Goal: Information Seeking & Learning: Learn about a topic

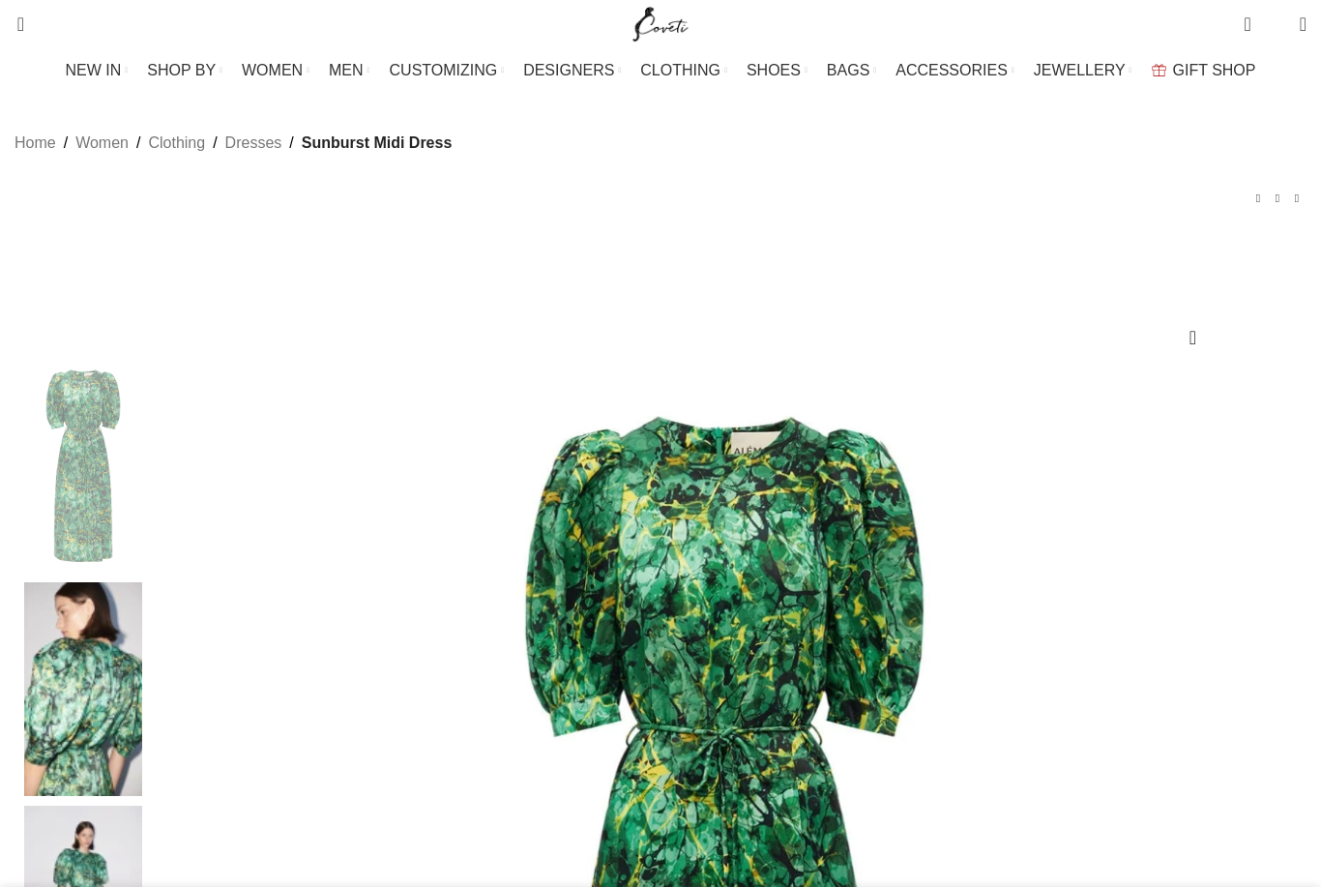
select select "6-[GEOGRAPHIC_DATA]"
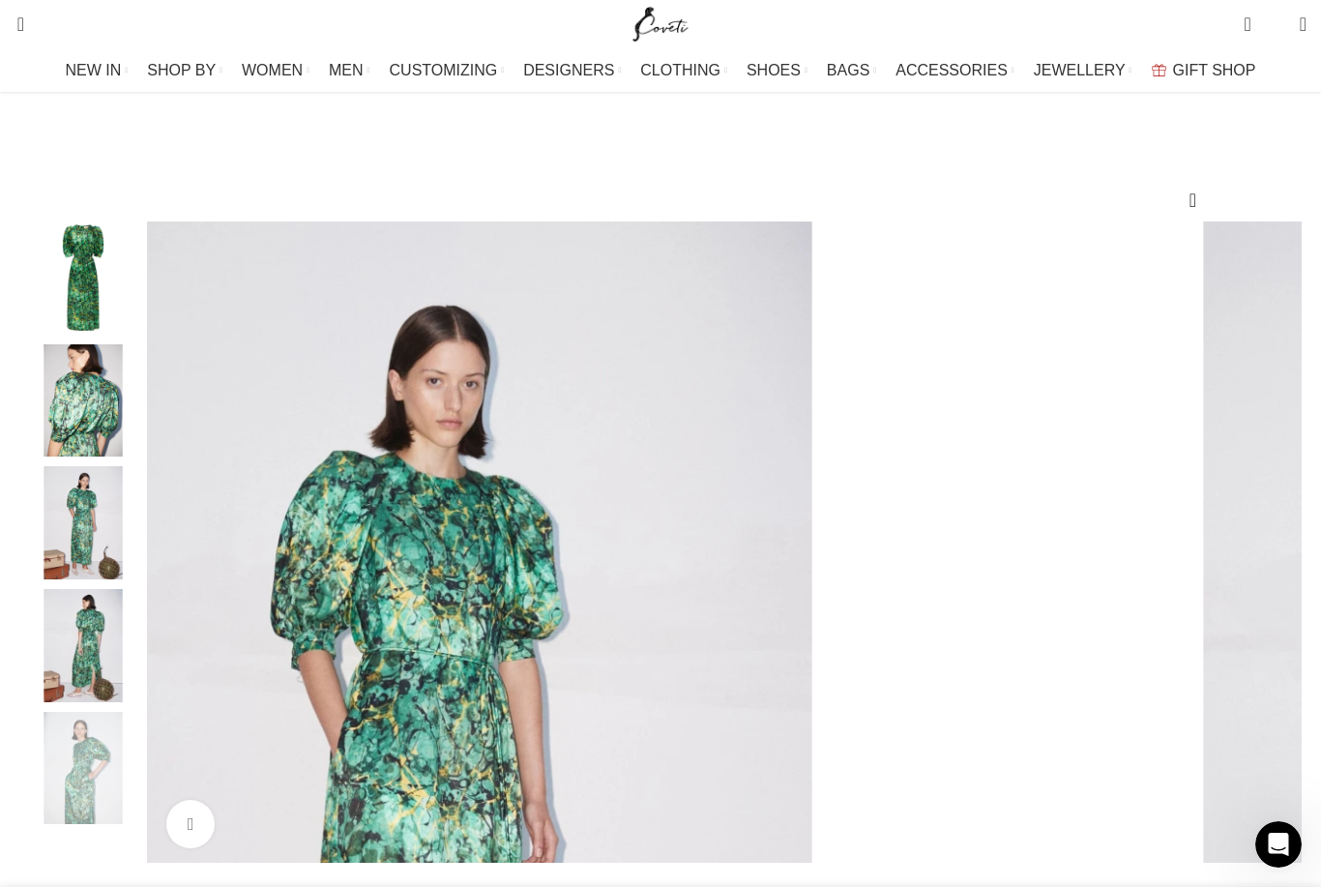
scroll to position [149, 0]
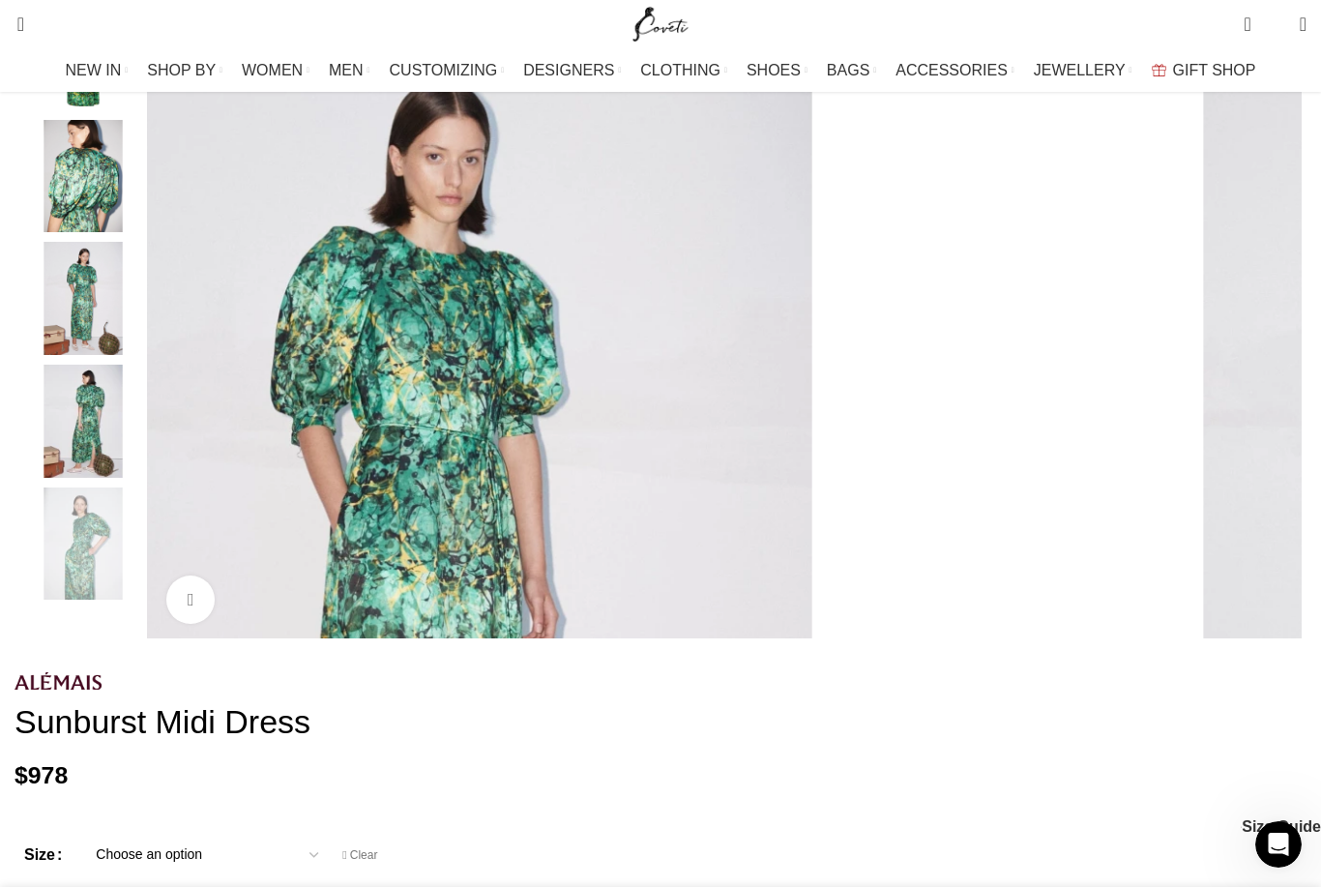
scroll to position [262, 0]
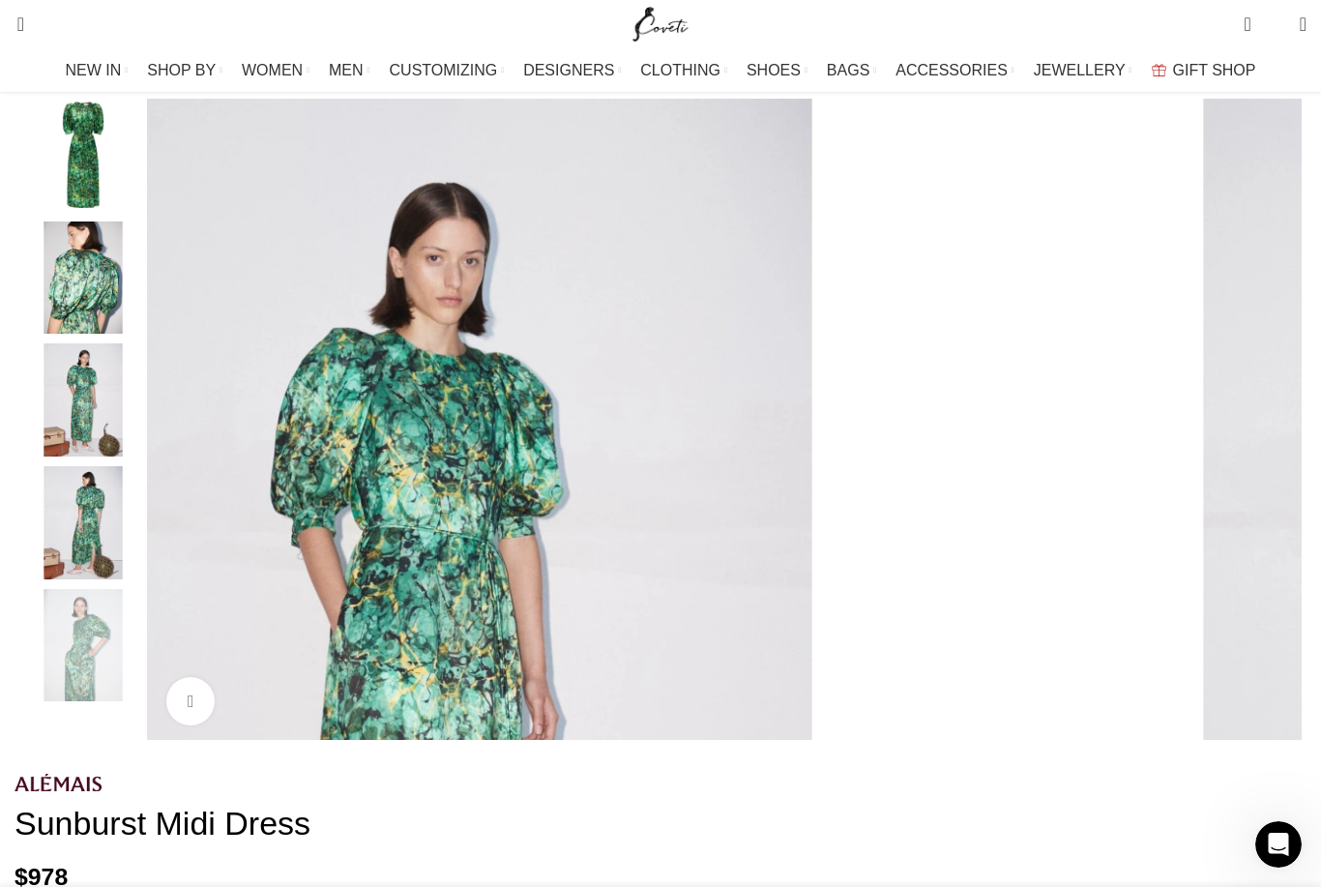
click at [215, 725] on link "Click to enlarge" at bounding box center [190, 701] width 48 height 48
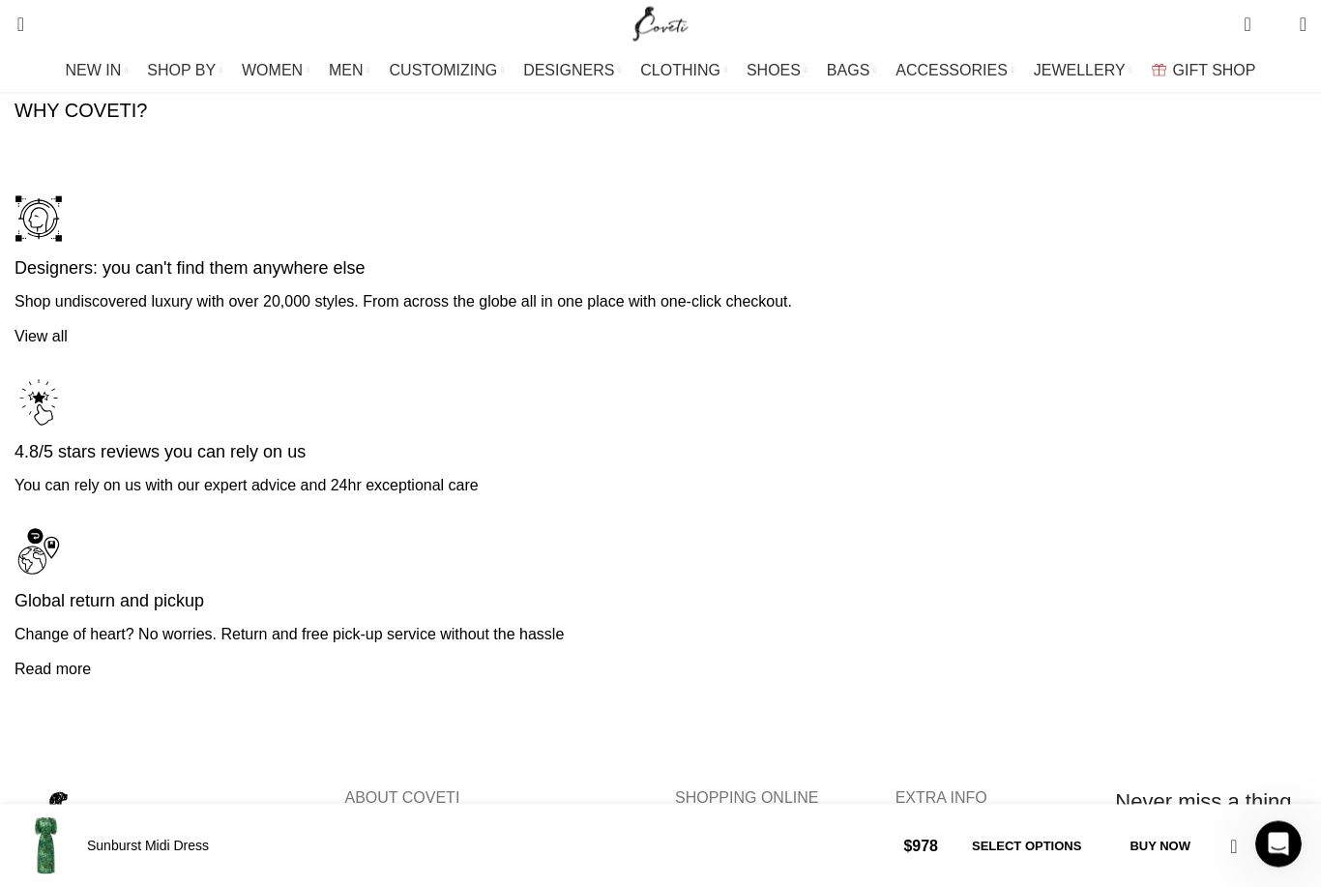
scroll to position [0, 3256]
click at [688, 829] on link "FAQ’s" at bounding box center [697, 839] width 44 height 21
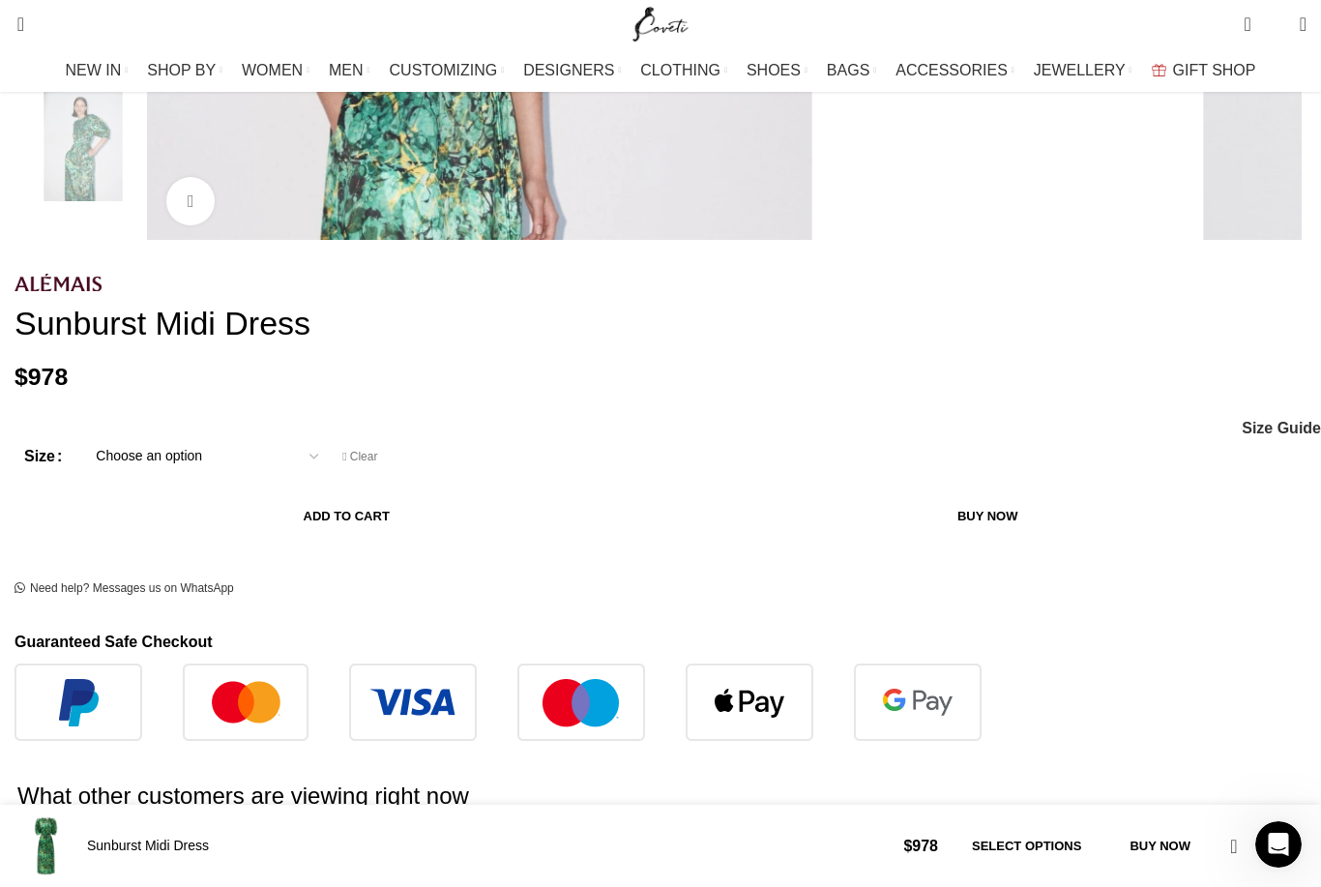
scroll to position [761, 0]
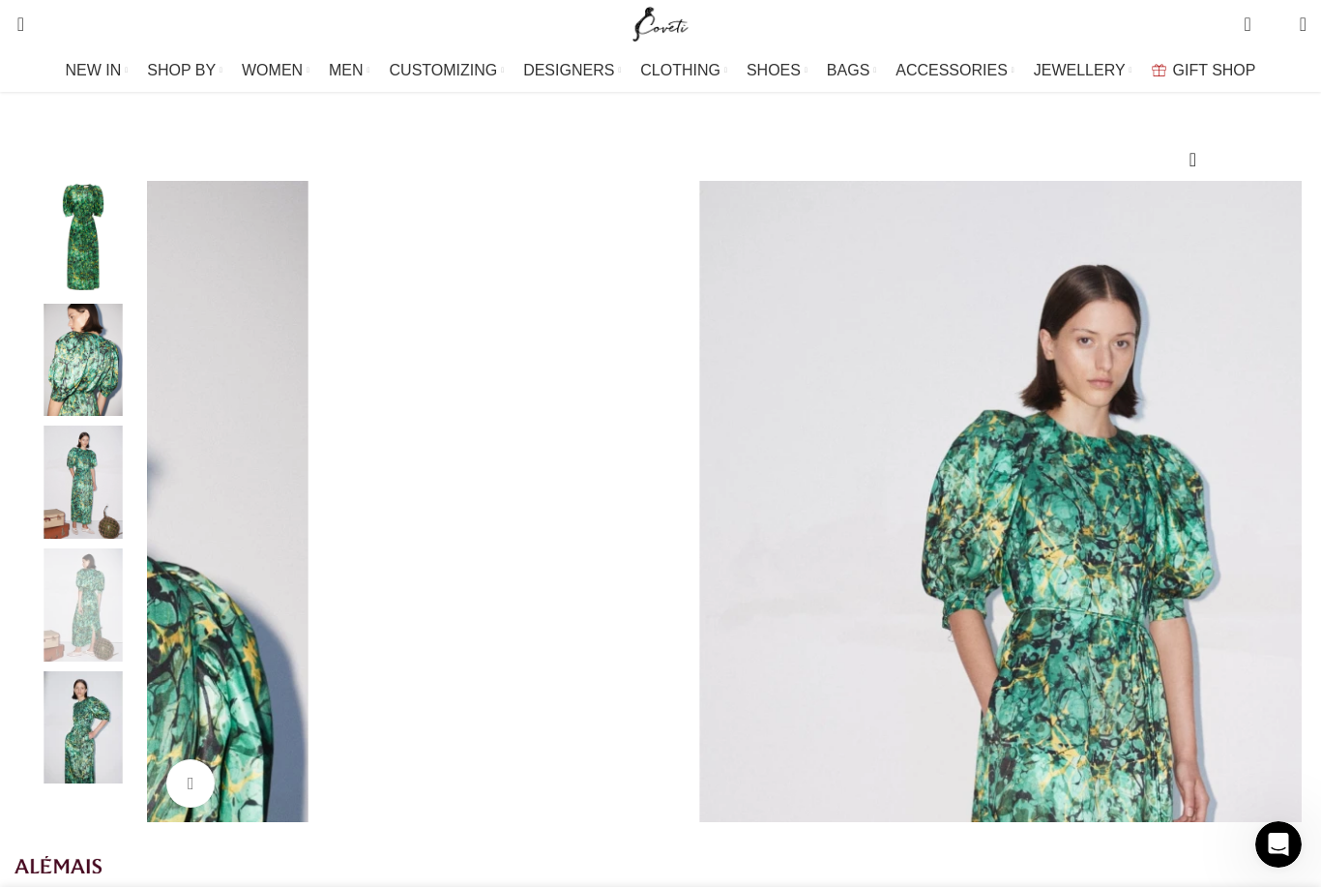
scroll to position [0, 2035]
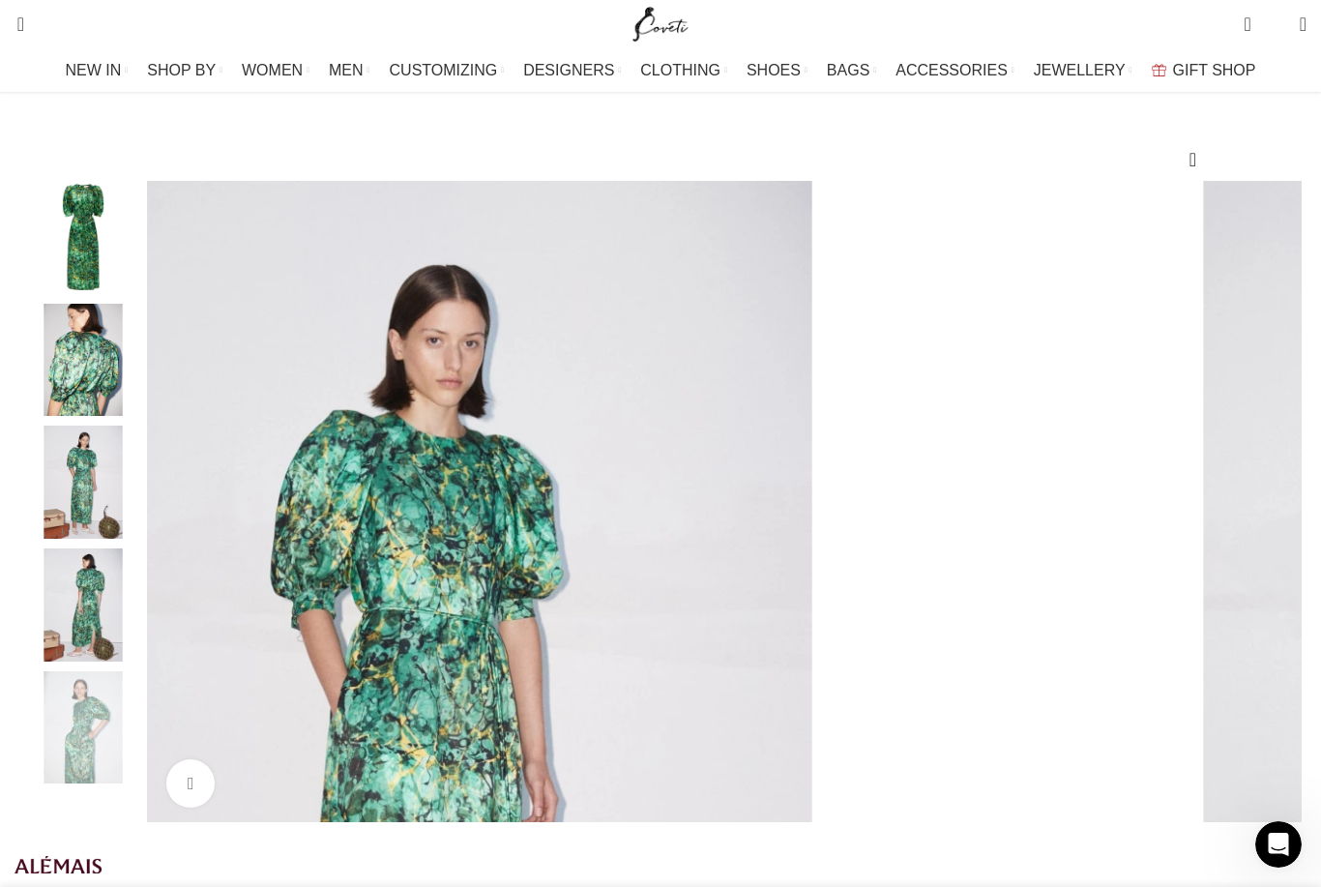
click at [142, 752] on img "5 / 5" at bounding box center [83, 727] width 118 height 113
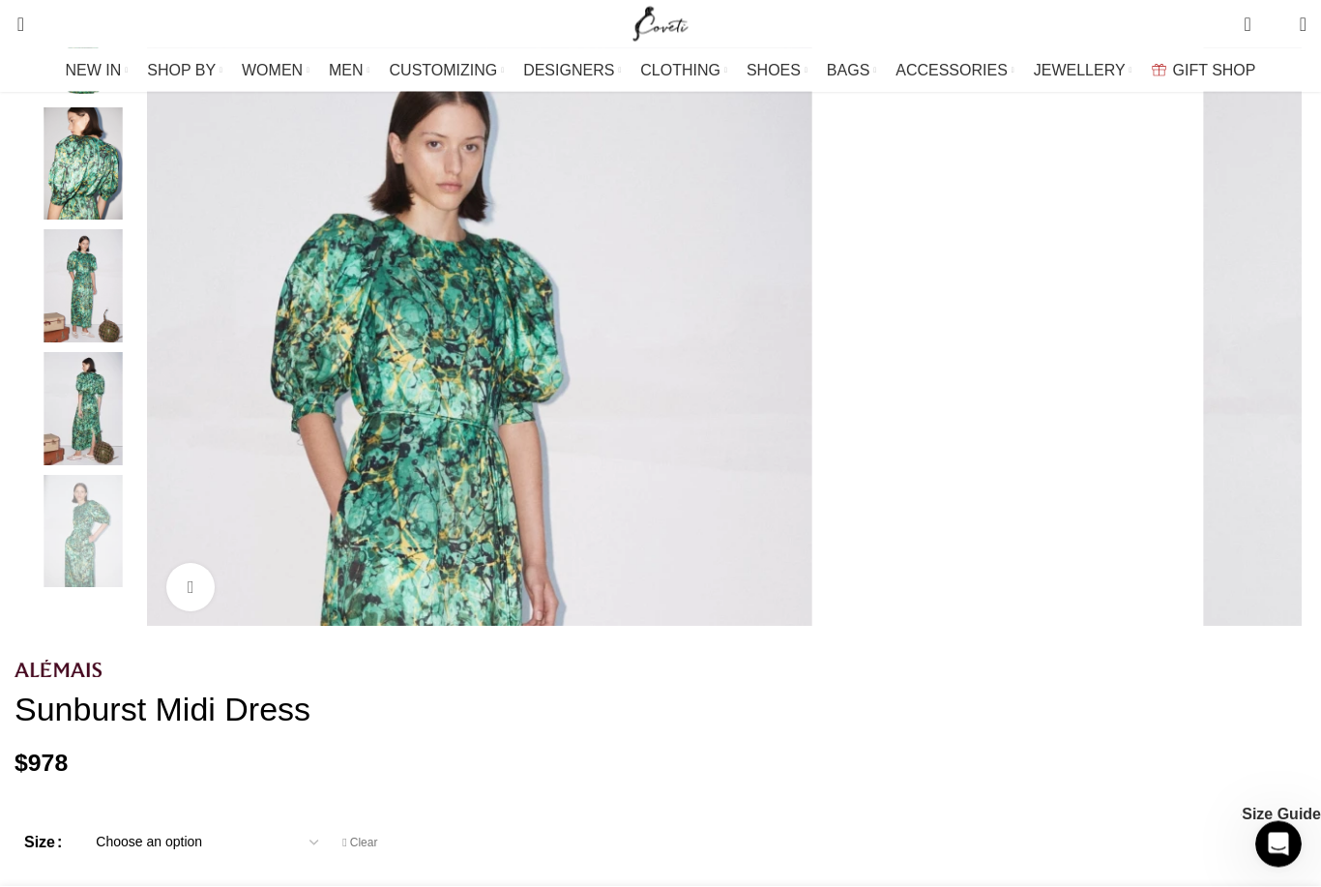
scroll to position [282, 0]
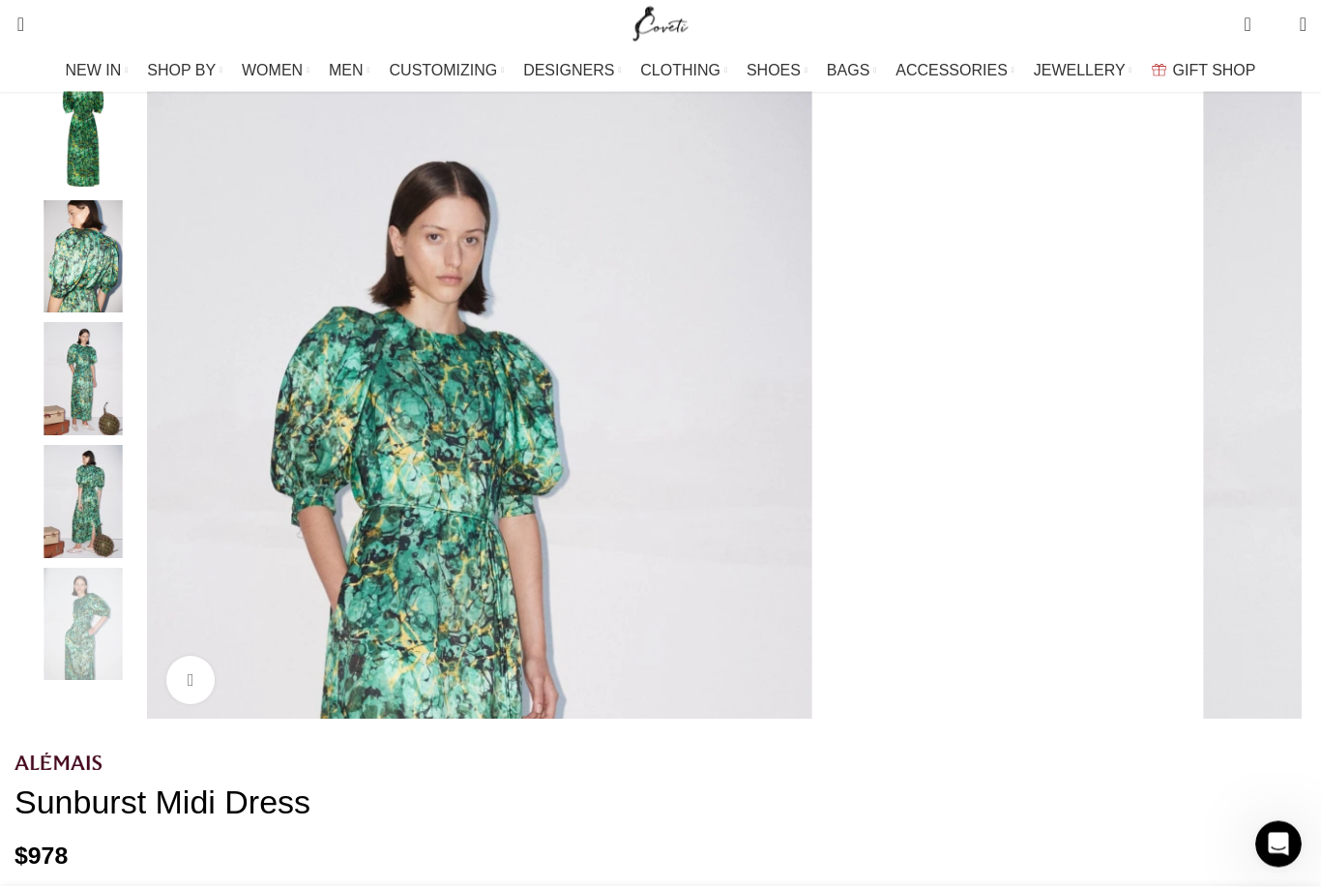
click at [1277, 419] on div "Next slide" at bounding box center [1301, 399] width 48 height 48
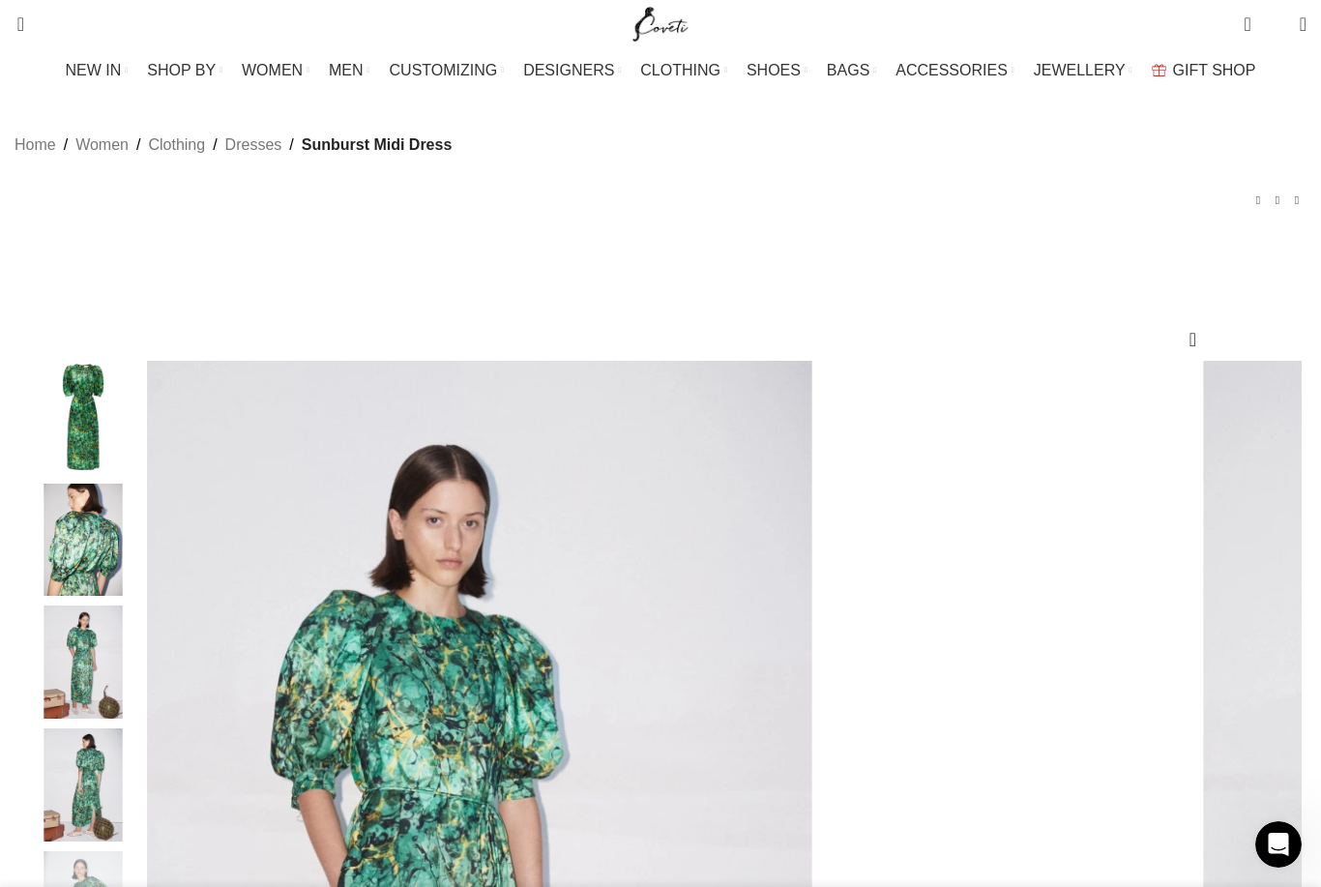
scroll to position [0, 2239]
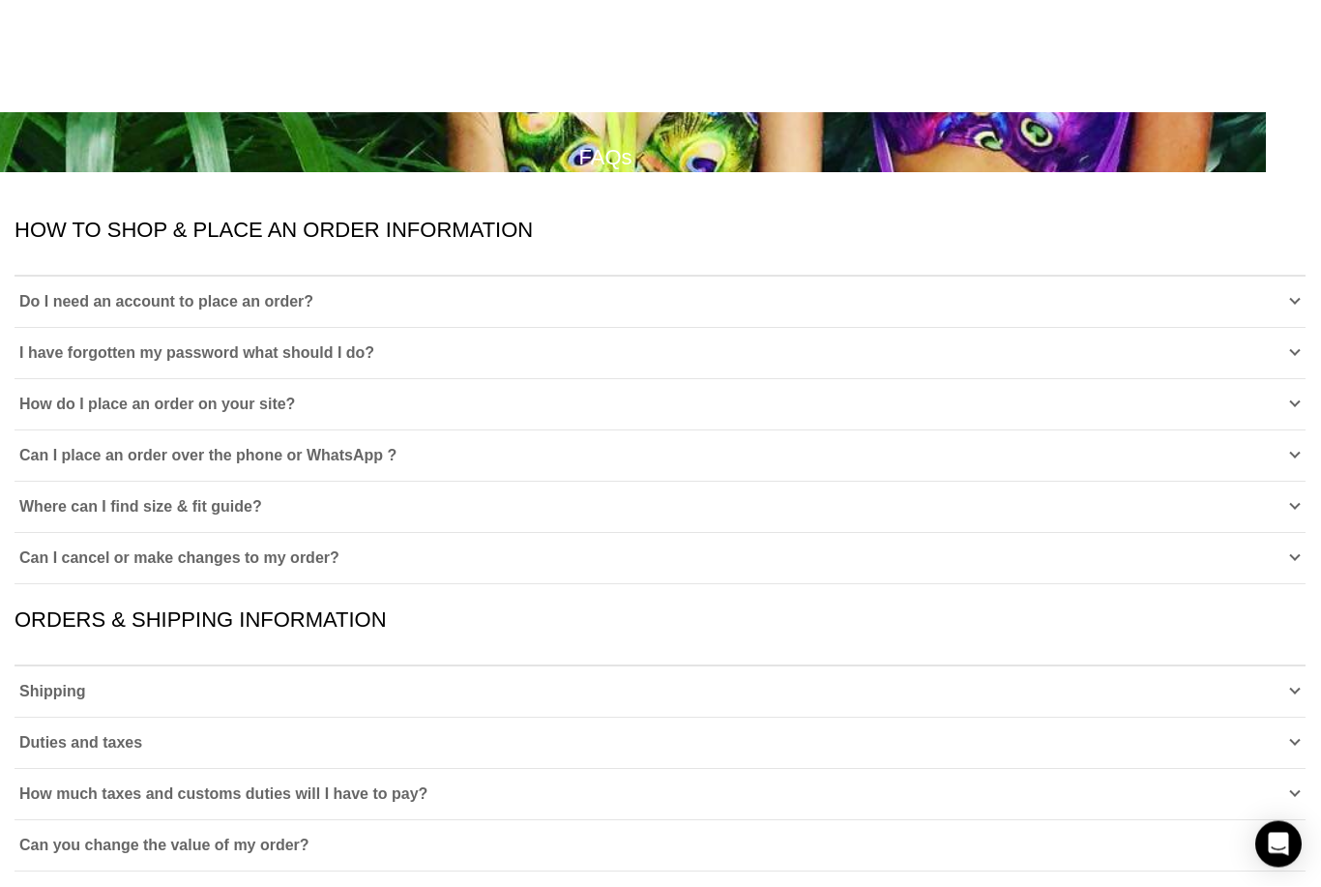
scroll to position [101, 0]
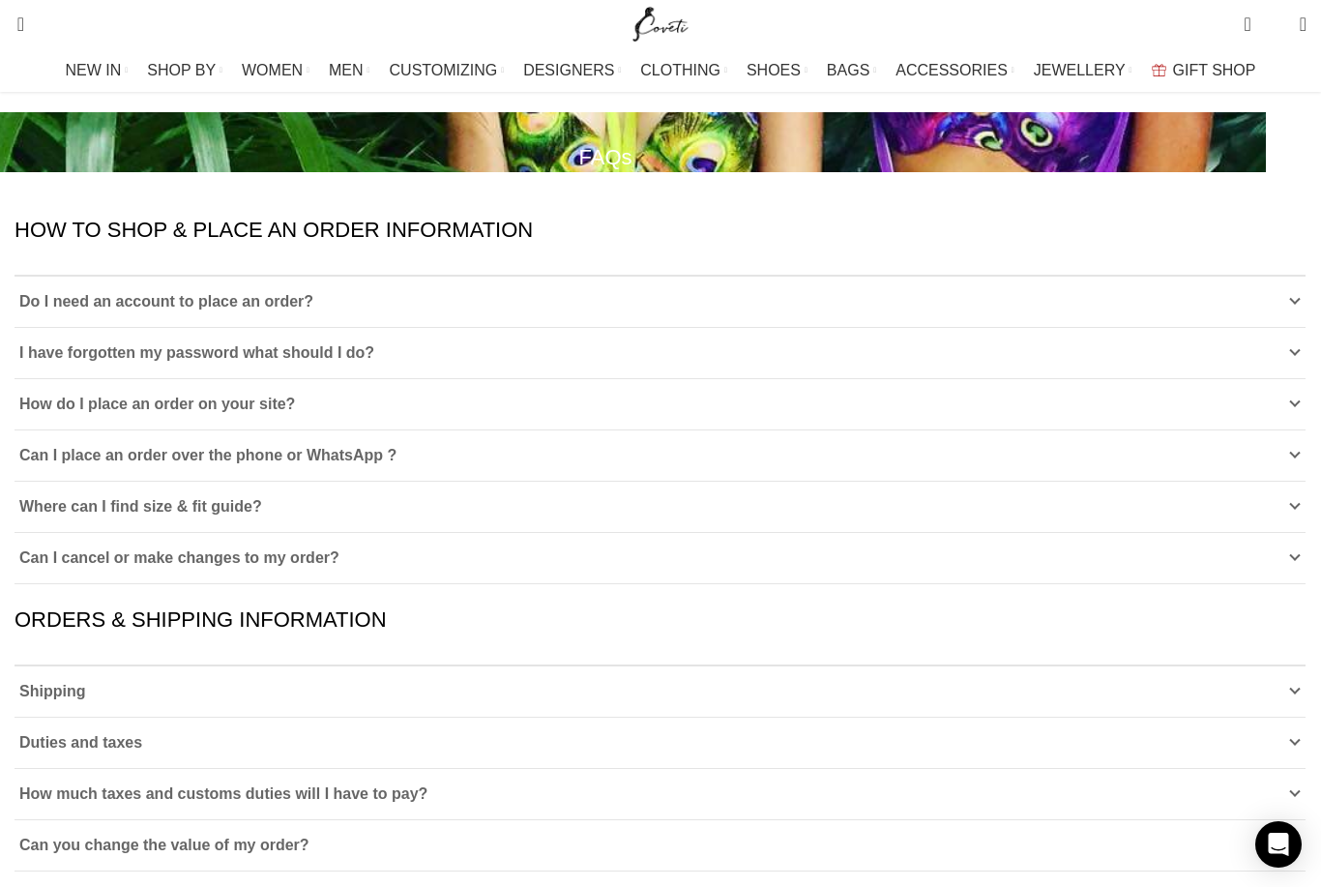
click at [596, 667] on link "Shipping" at bounding box center [660, 691] width 1291 height 50
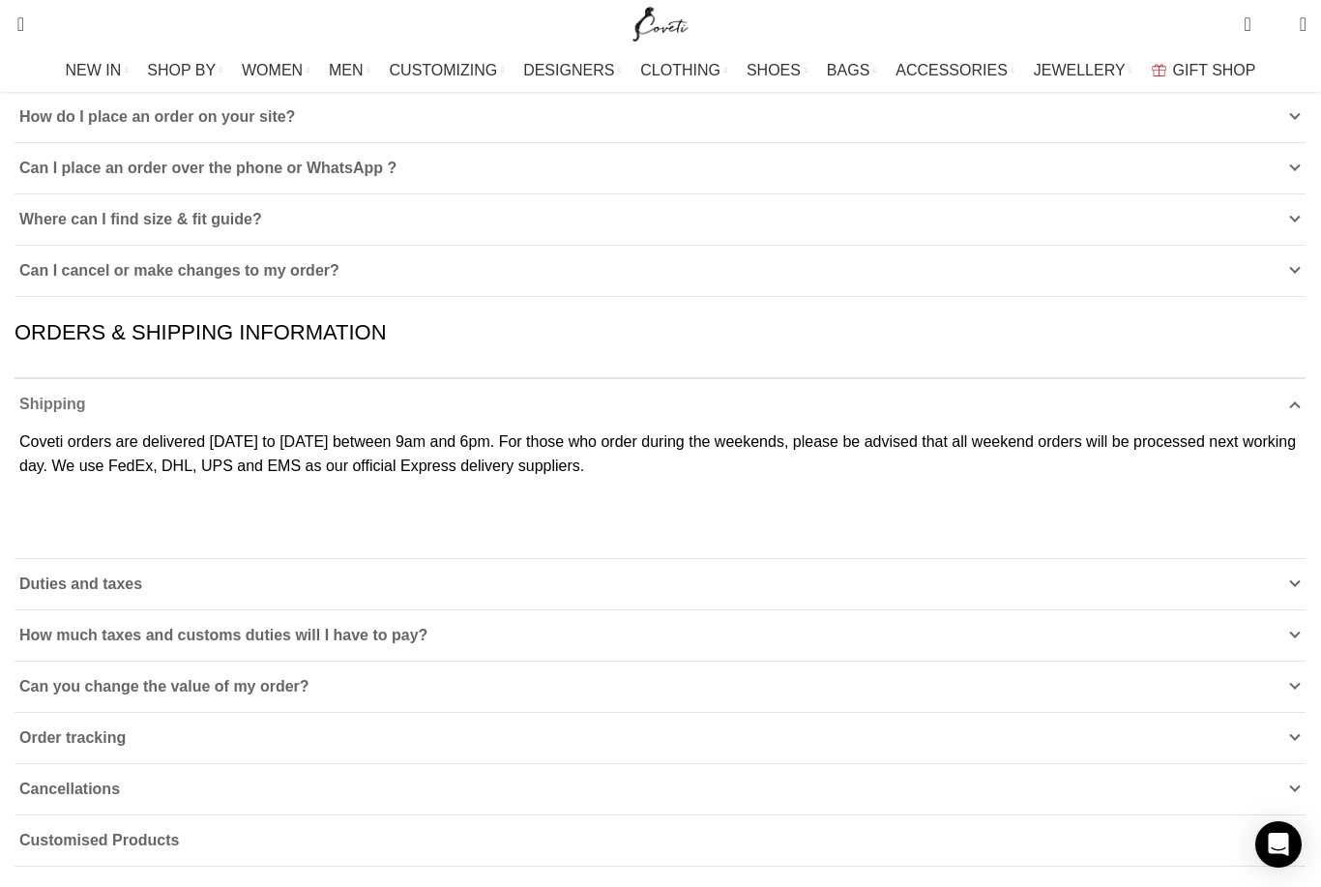
scroll to position [413, 0]
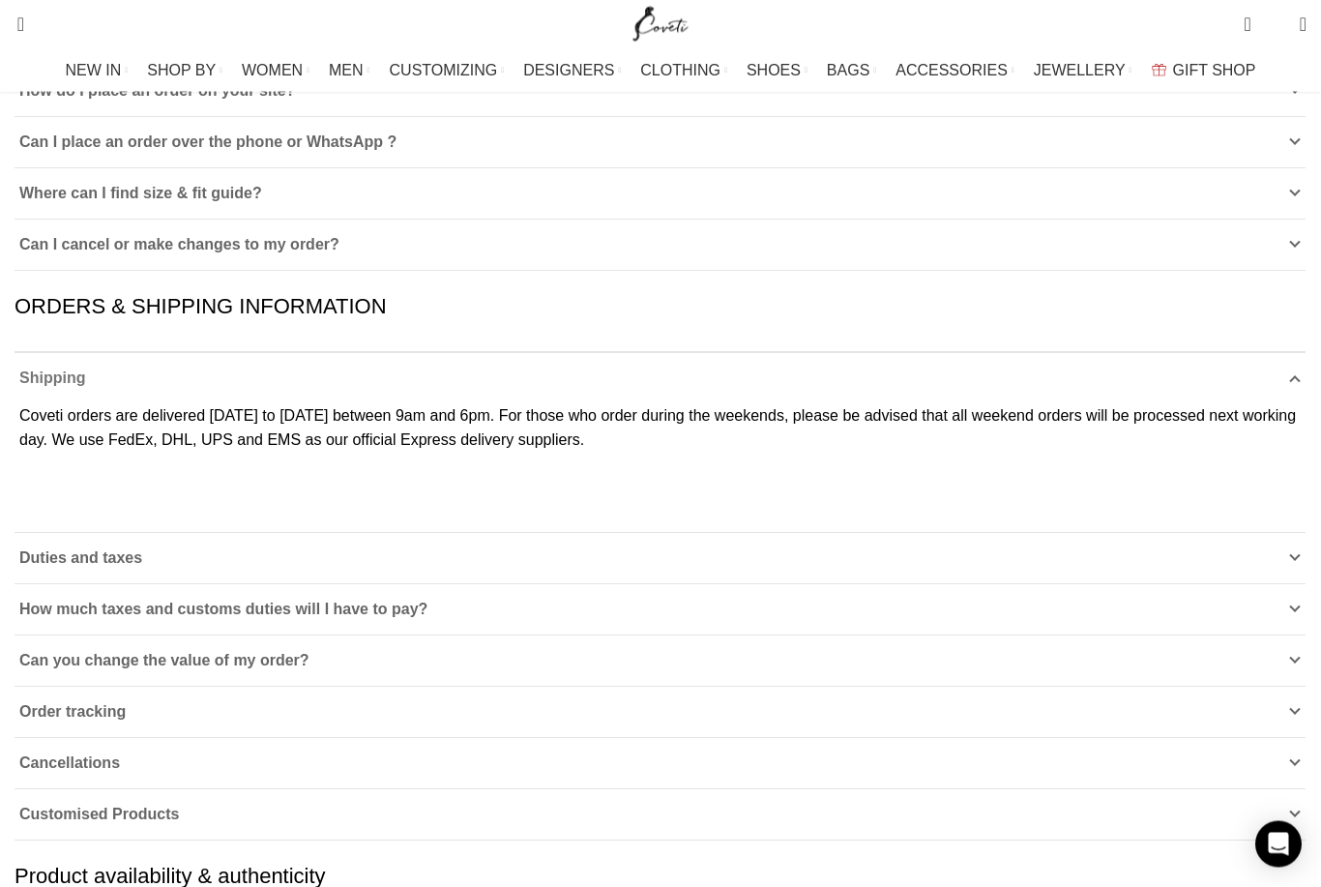
click at [600, 584] on link "Duties and taxes" at bounding box center [660, 559] width 1291 height 50
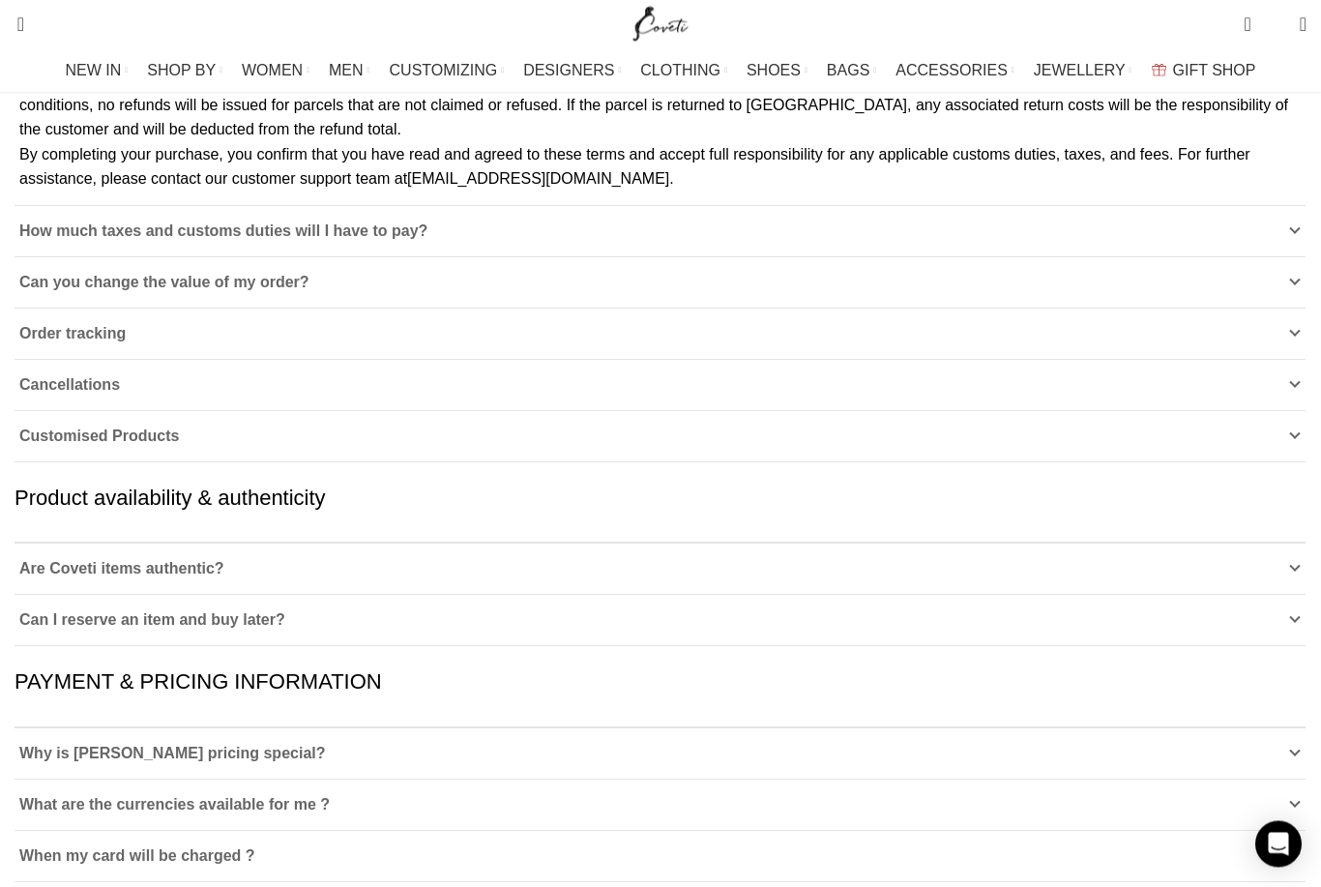
scroll to position [1578, 0]
click at [606, 256] on link "How much taxes and customs duties will I have to pay?" at bounding box center [660, 231] width 1291 height 50
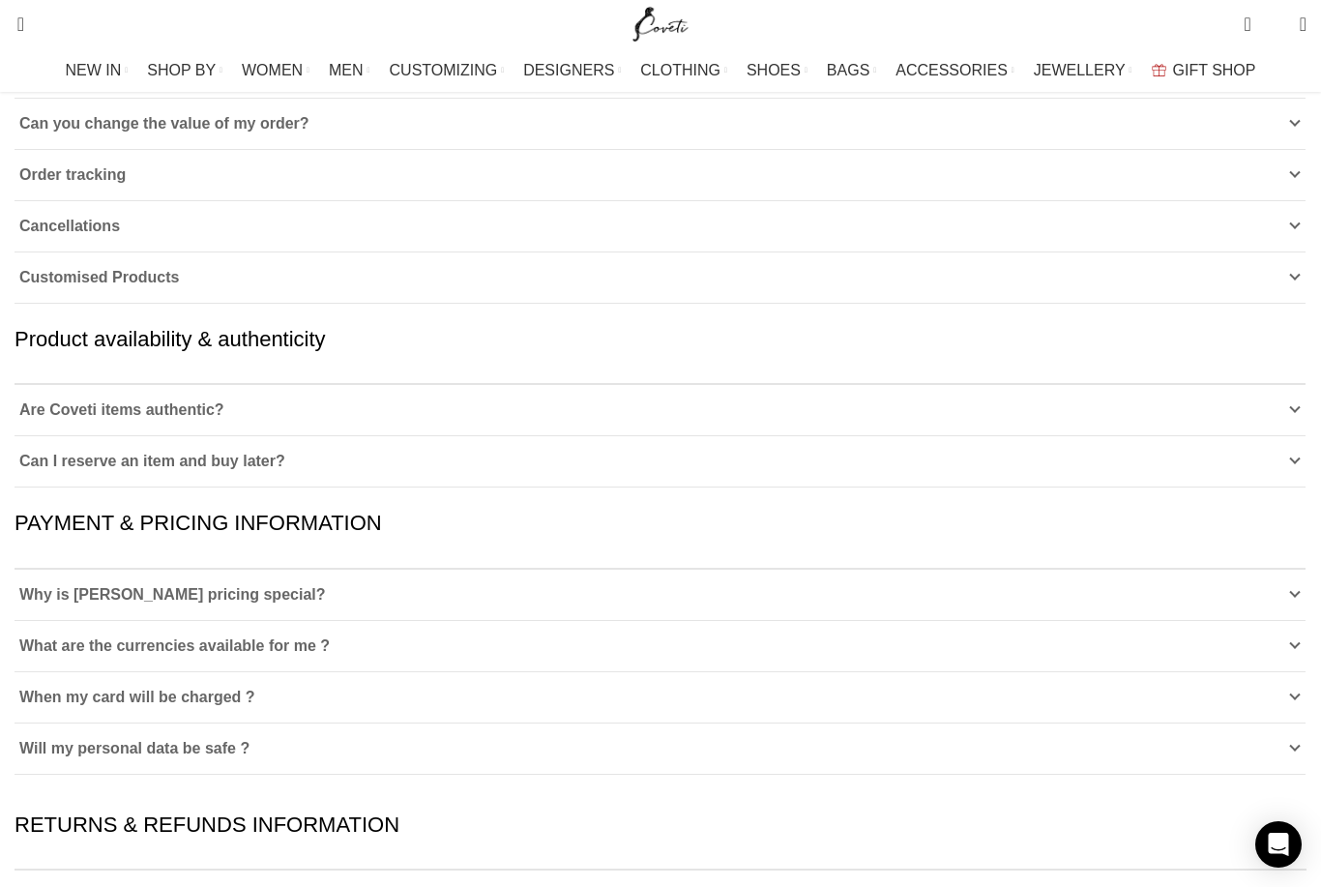
scroll to position [801, 0]
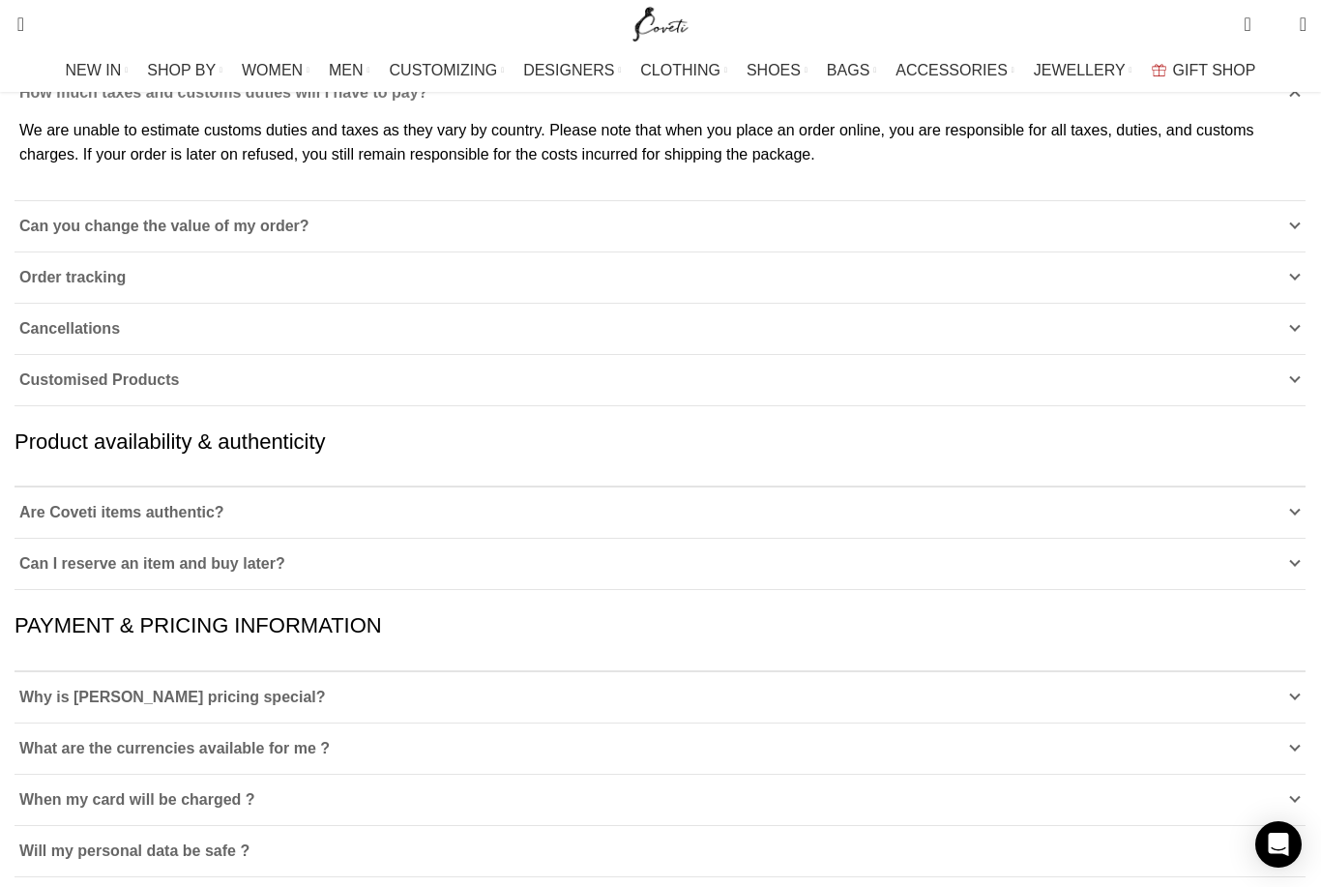
click at [602, 503] on link "Are Coveti items authentic?" at bounding box center [660, 512] width 1291 height 50
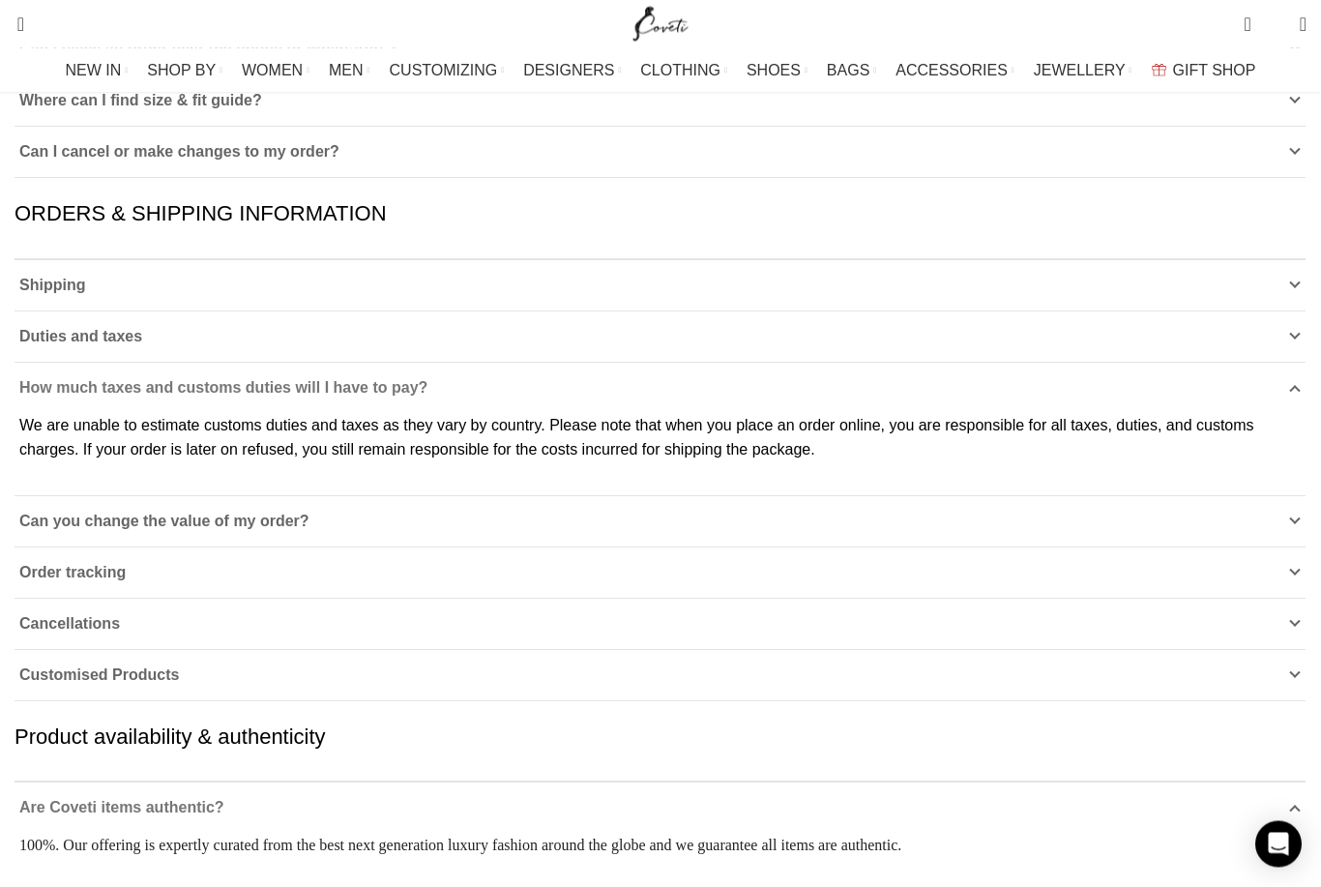
scroll to position [510, 0]
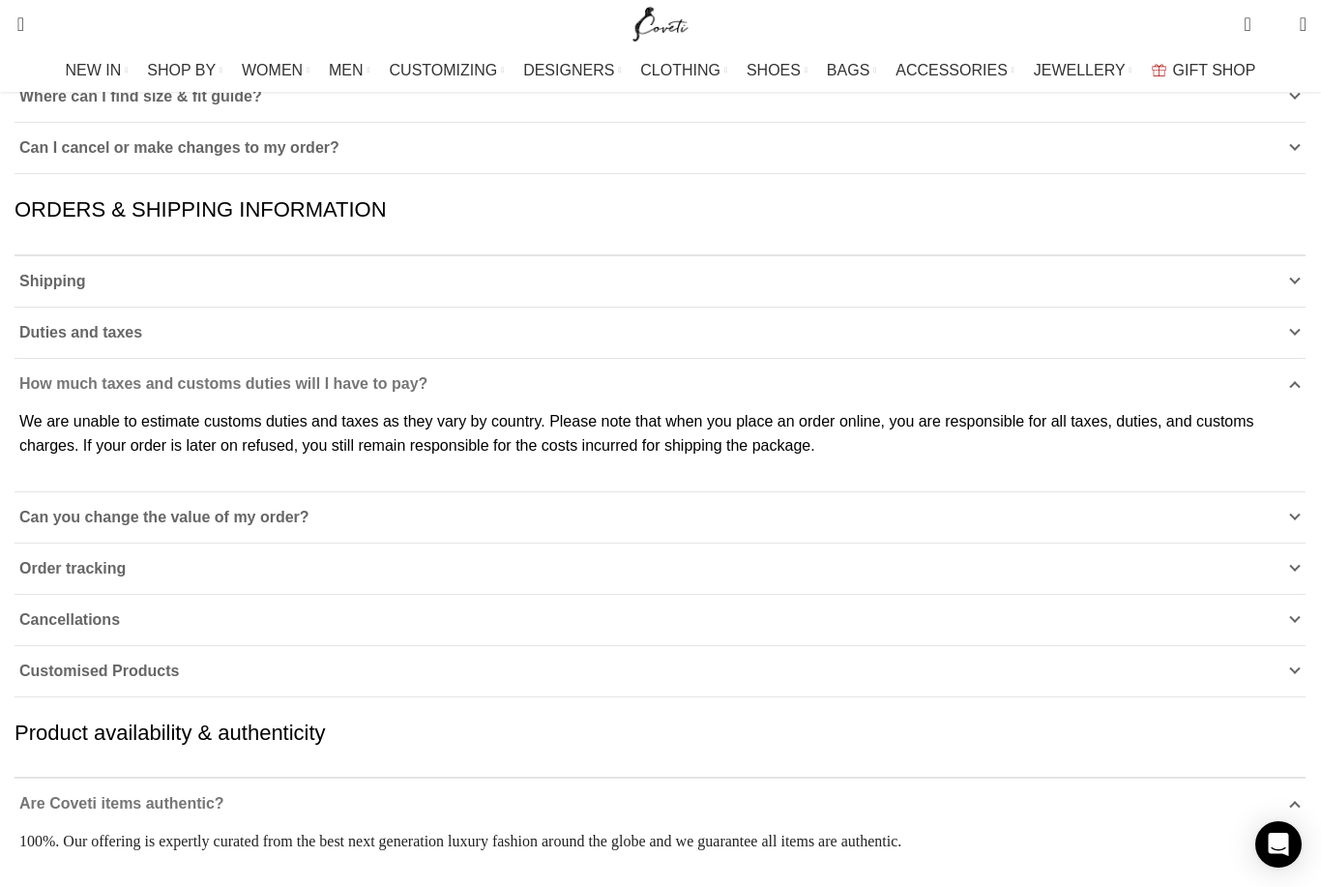
click at [1289, 619] on icon at bounding box center [1295, 620] width 12 height 12
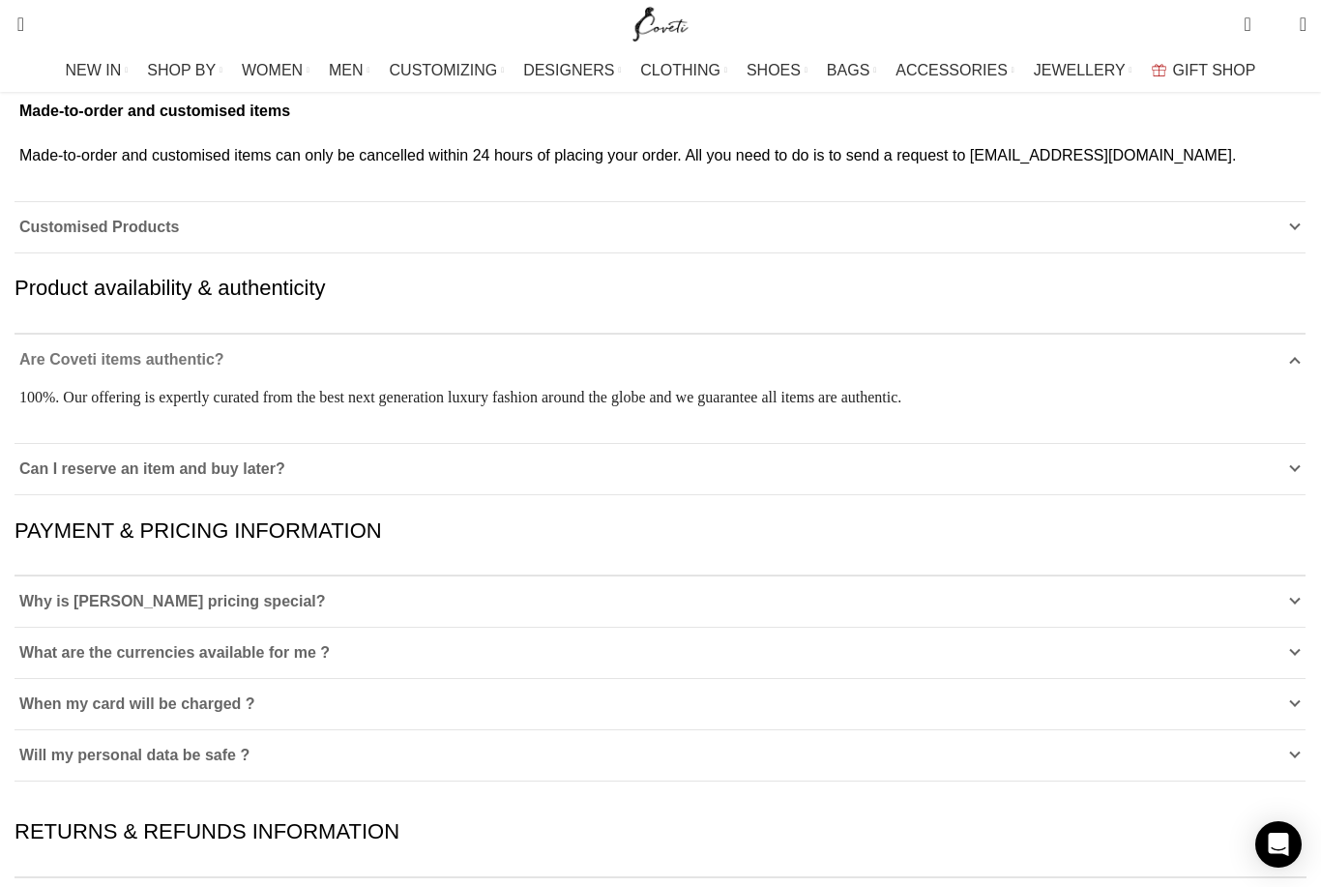
scroll to position [1080, 0]
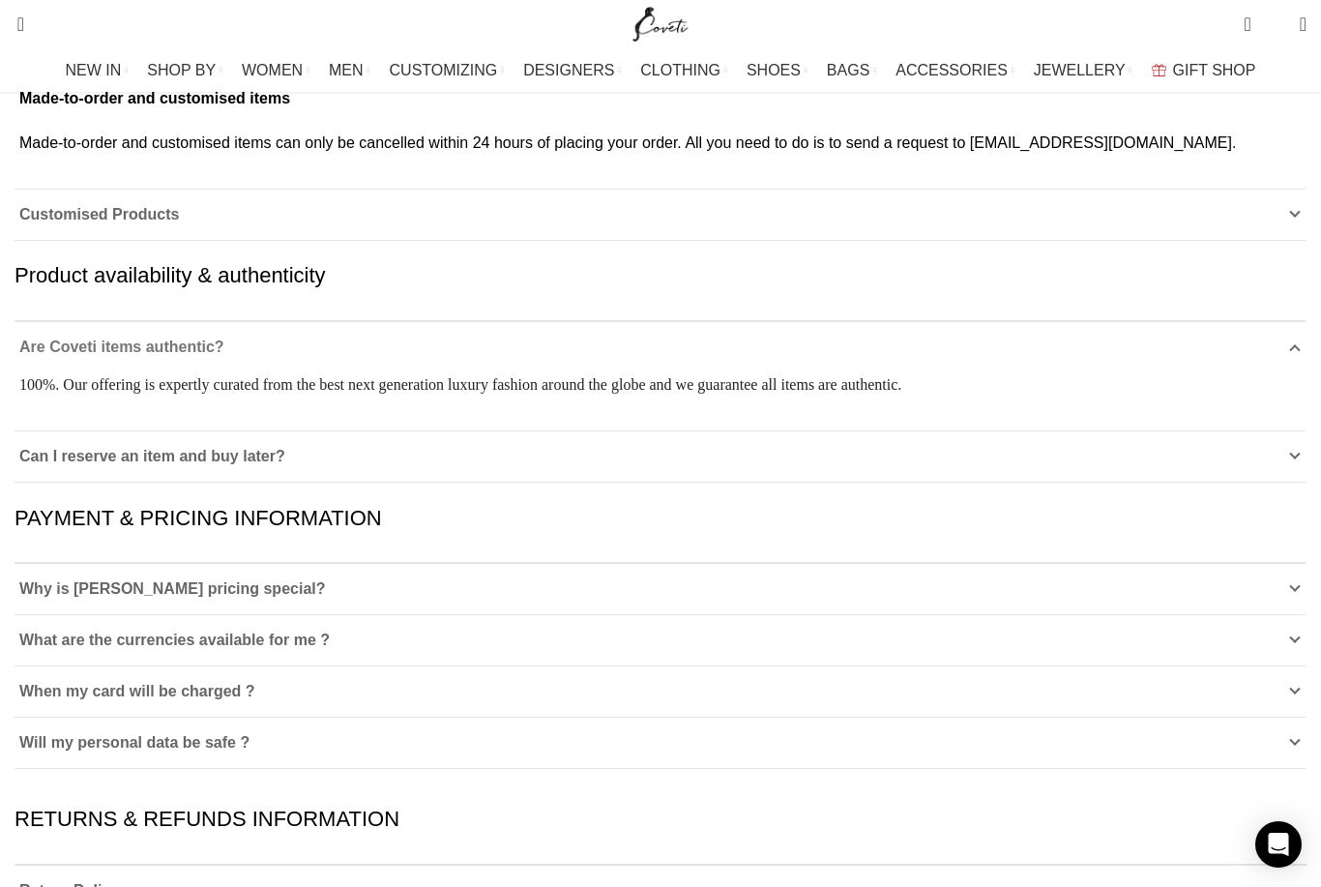
click at [1289, 462] on icon at bounding box center [1295, 457] width 12 height 12
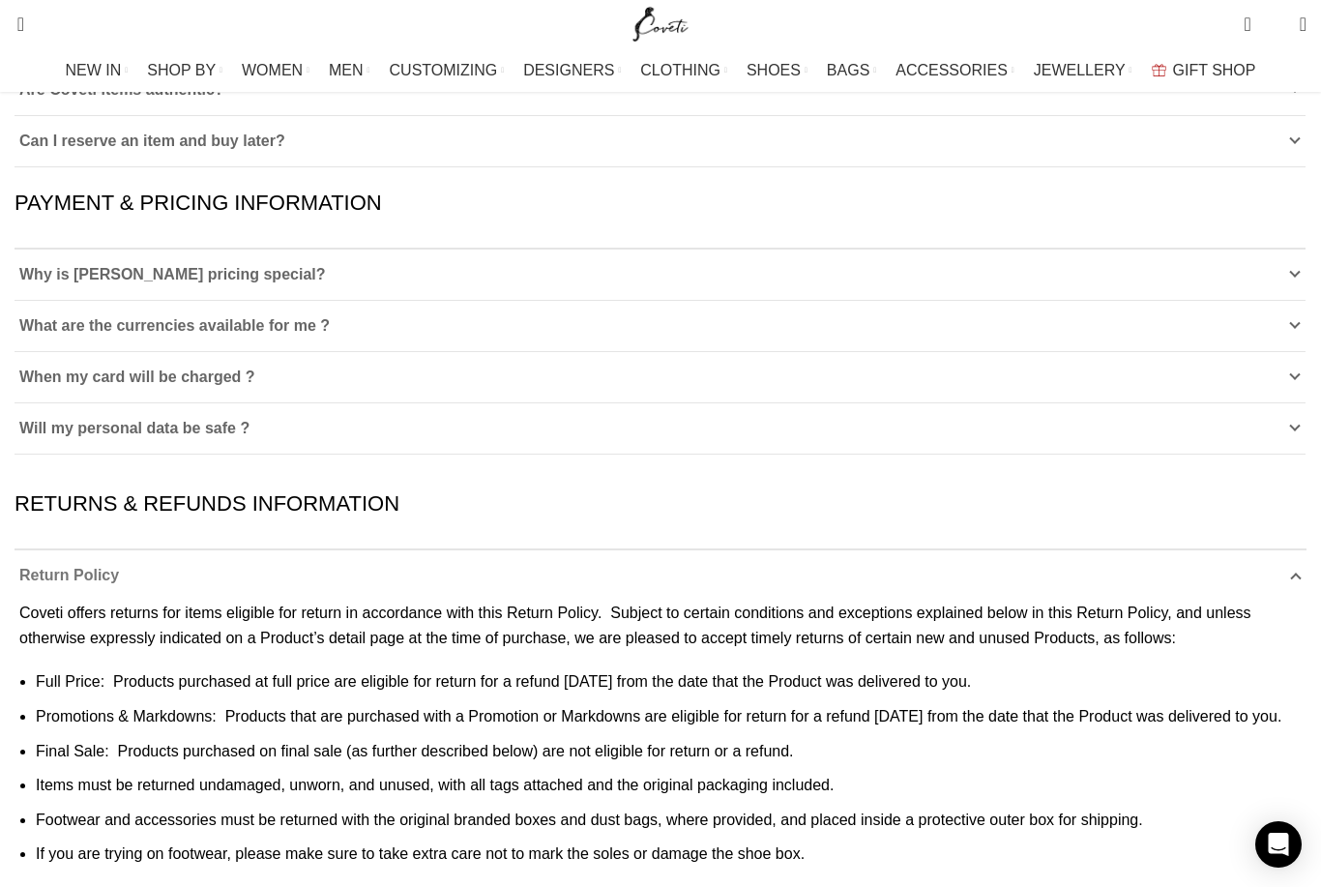
scroll to position [829, 0]
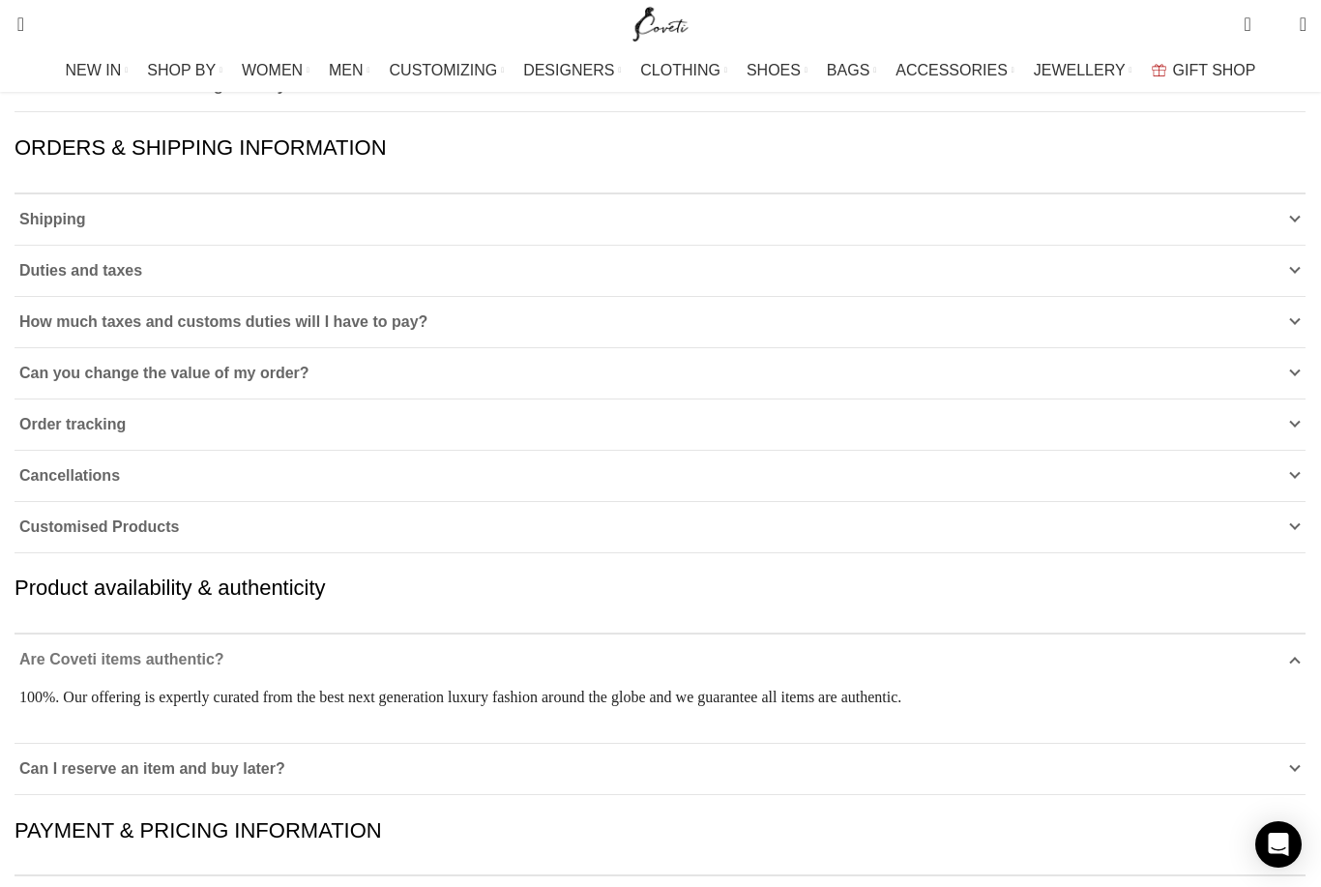
scroll to position [1012, 0]
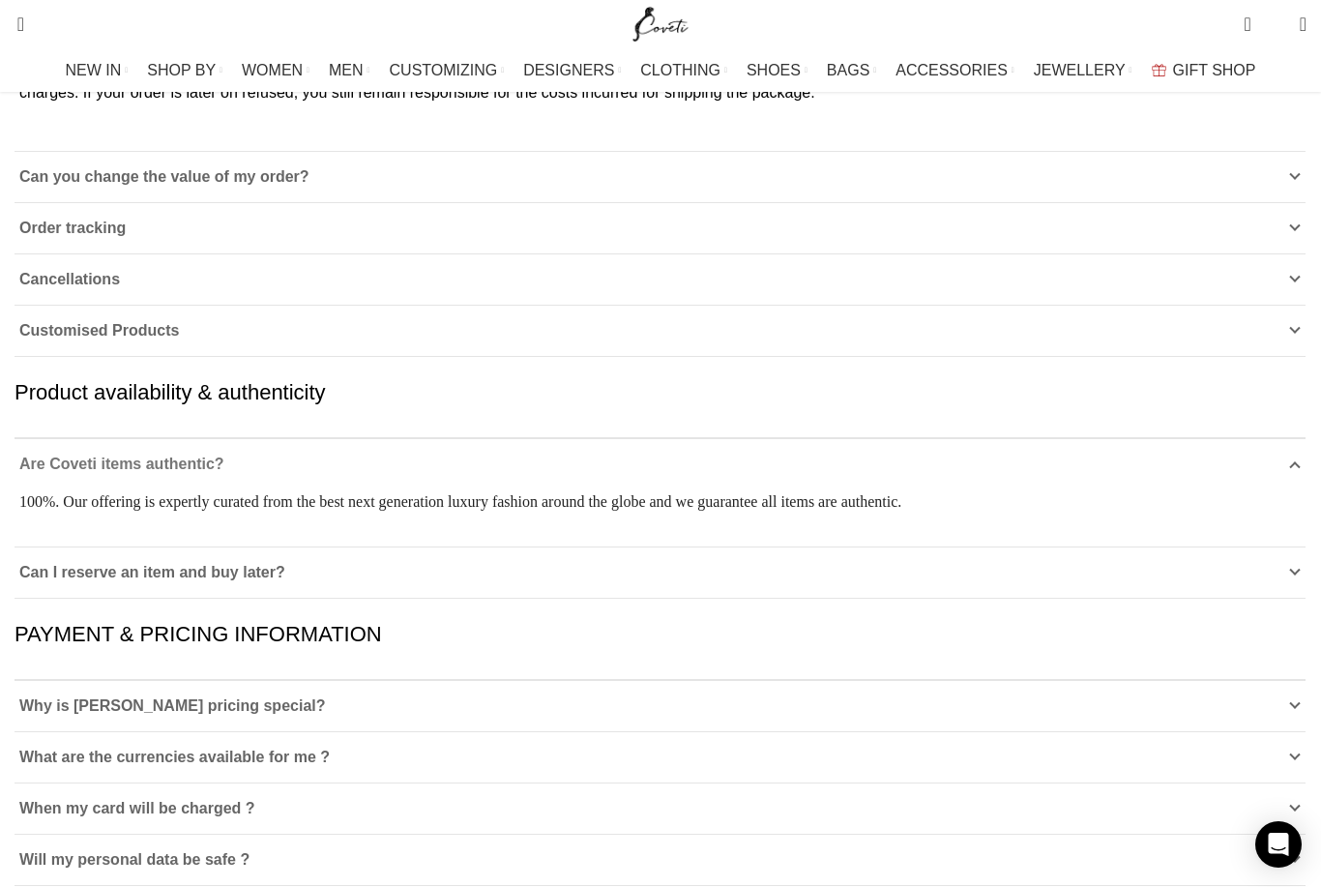
scroll to position [675, 0]
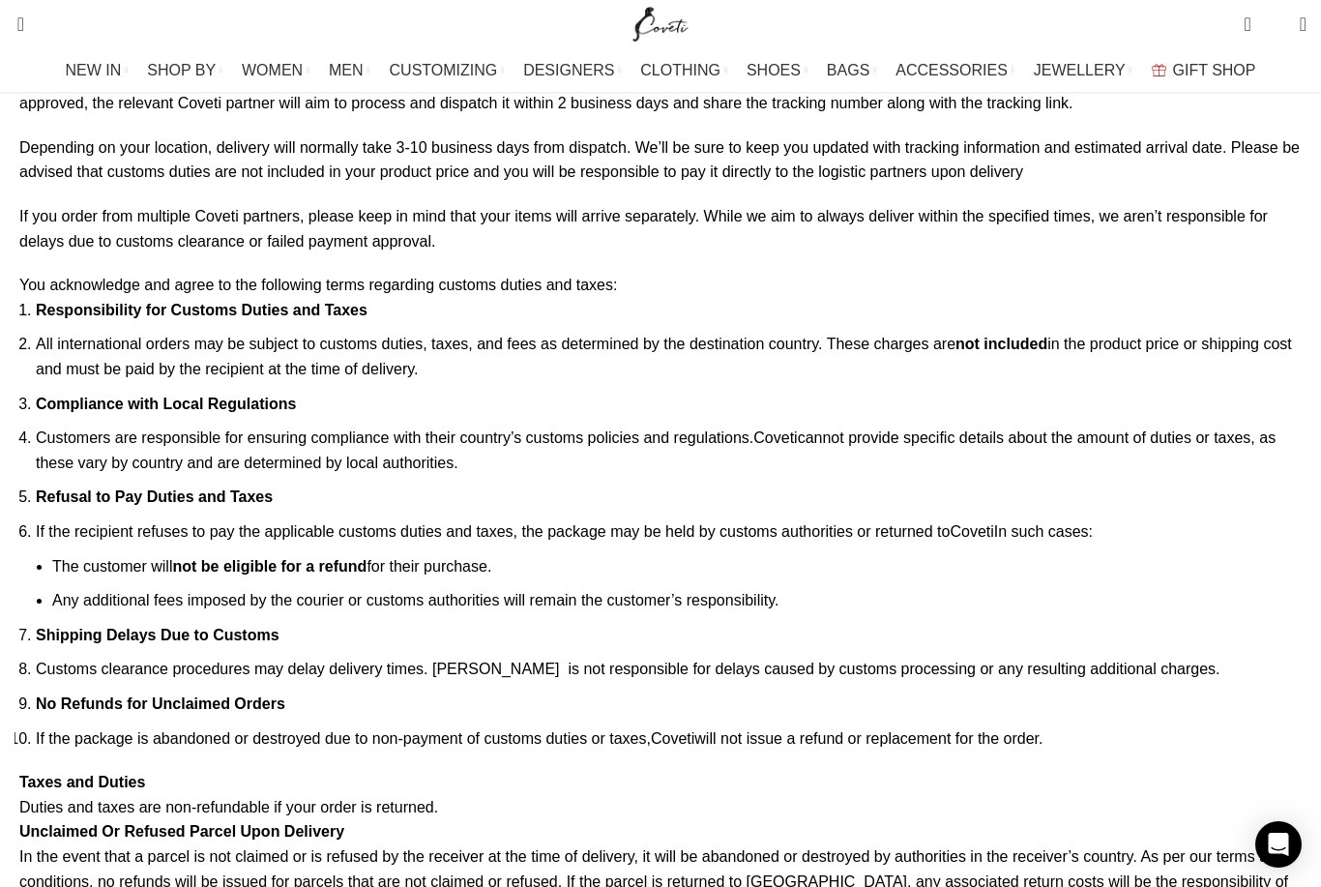
scroll to position [624, 0]
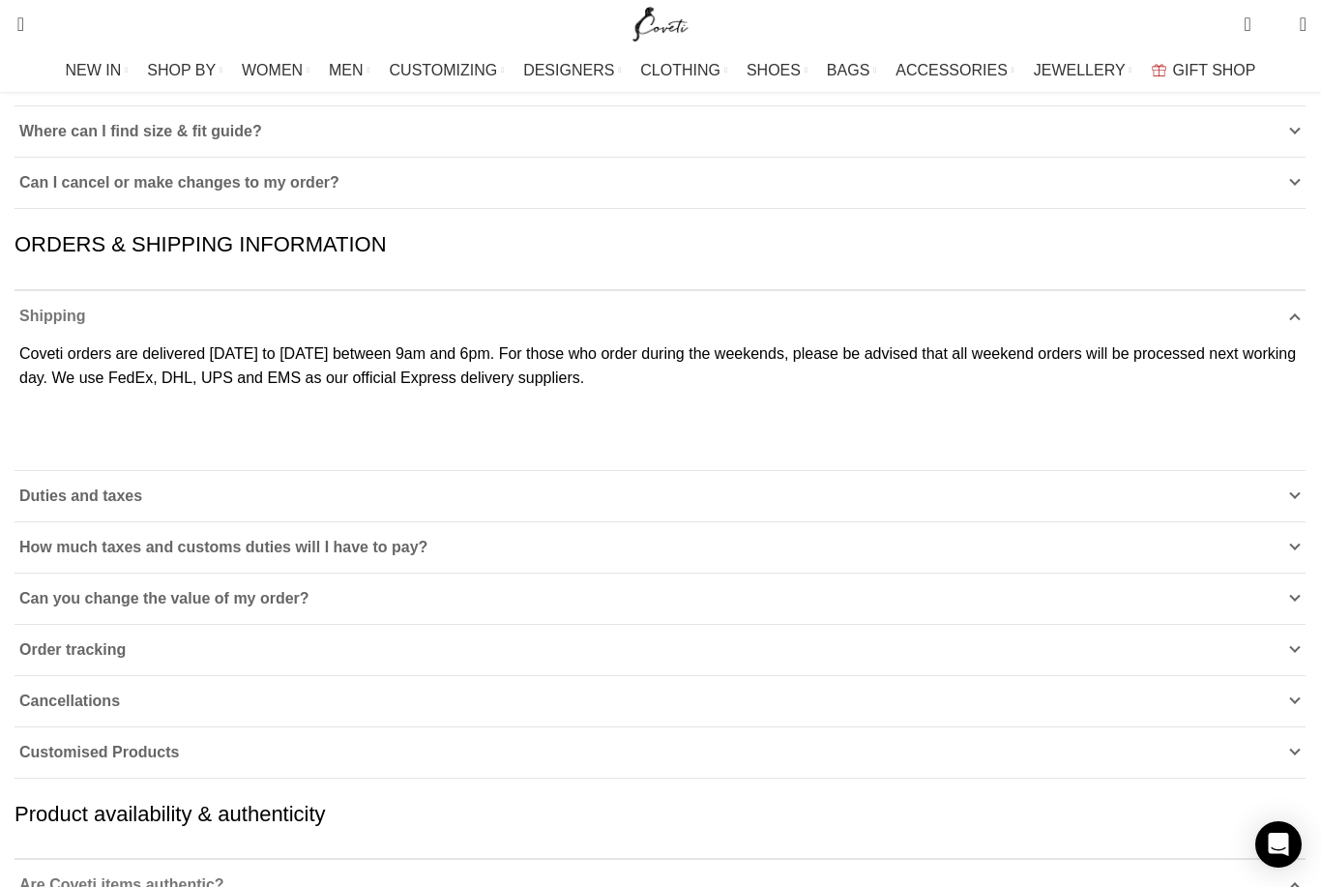
scroll to position [572, 0]
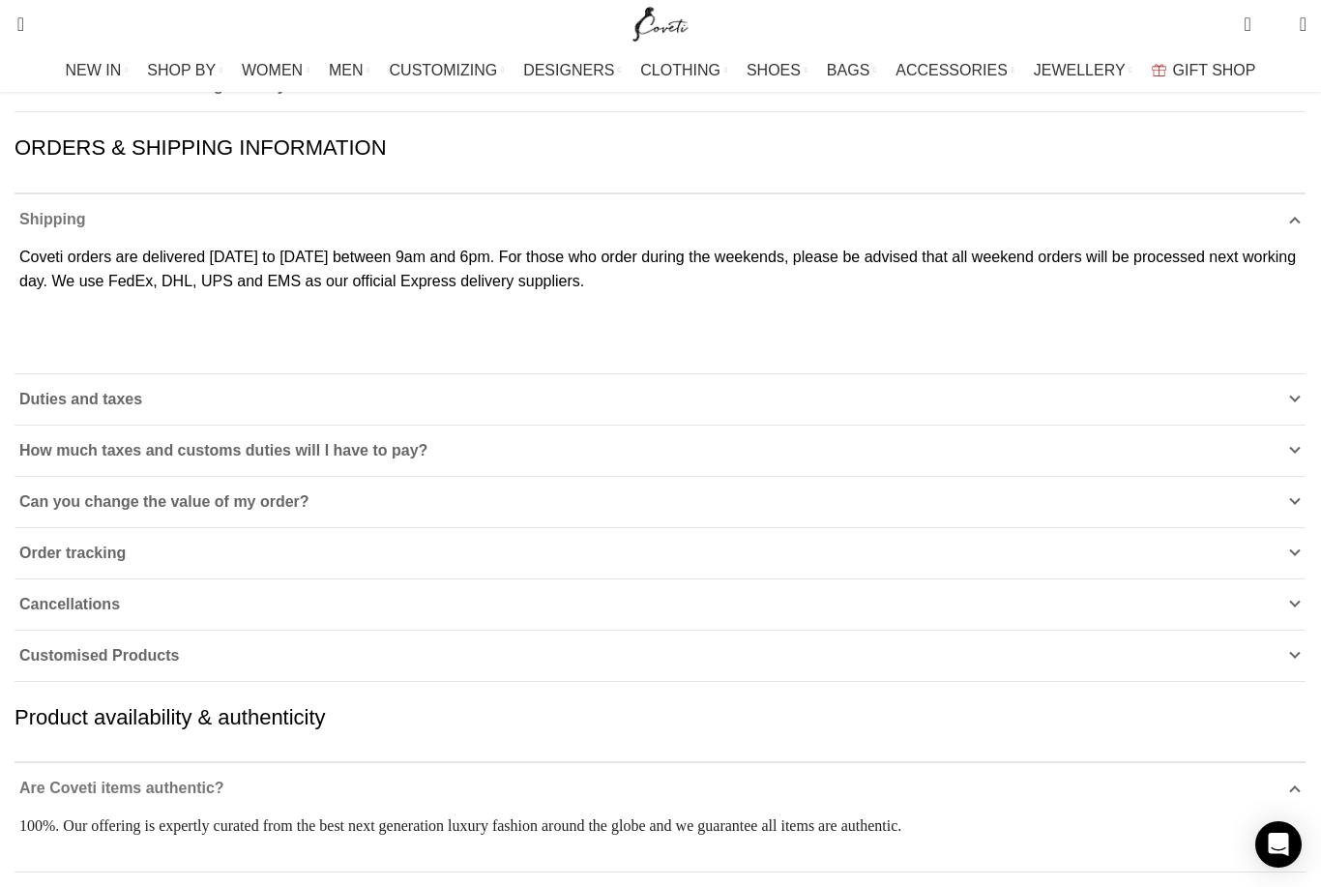
scroll to position [162, 0]
